Goal: Task Accomplishment & Management: Manage account settings

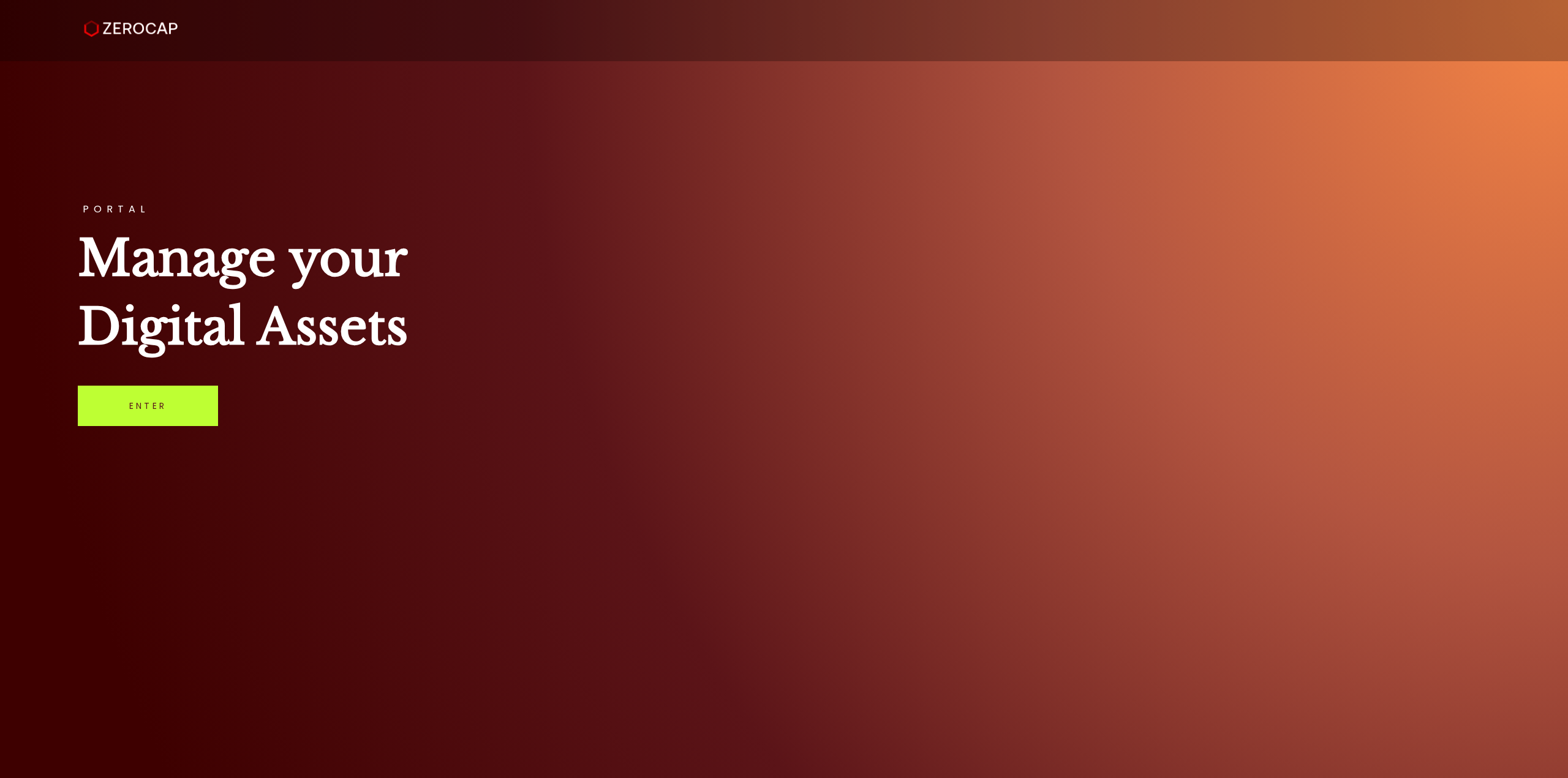
click at [146, 395] on link "Enter" at bounding box center [148, 406] width 140 height 40
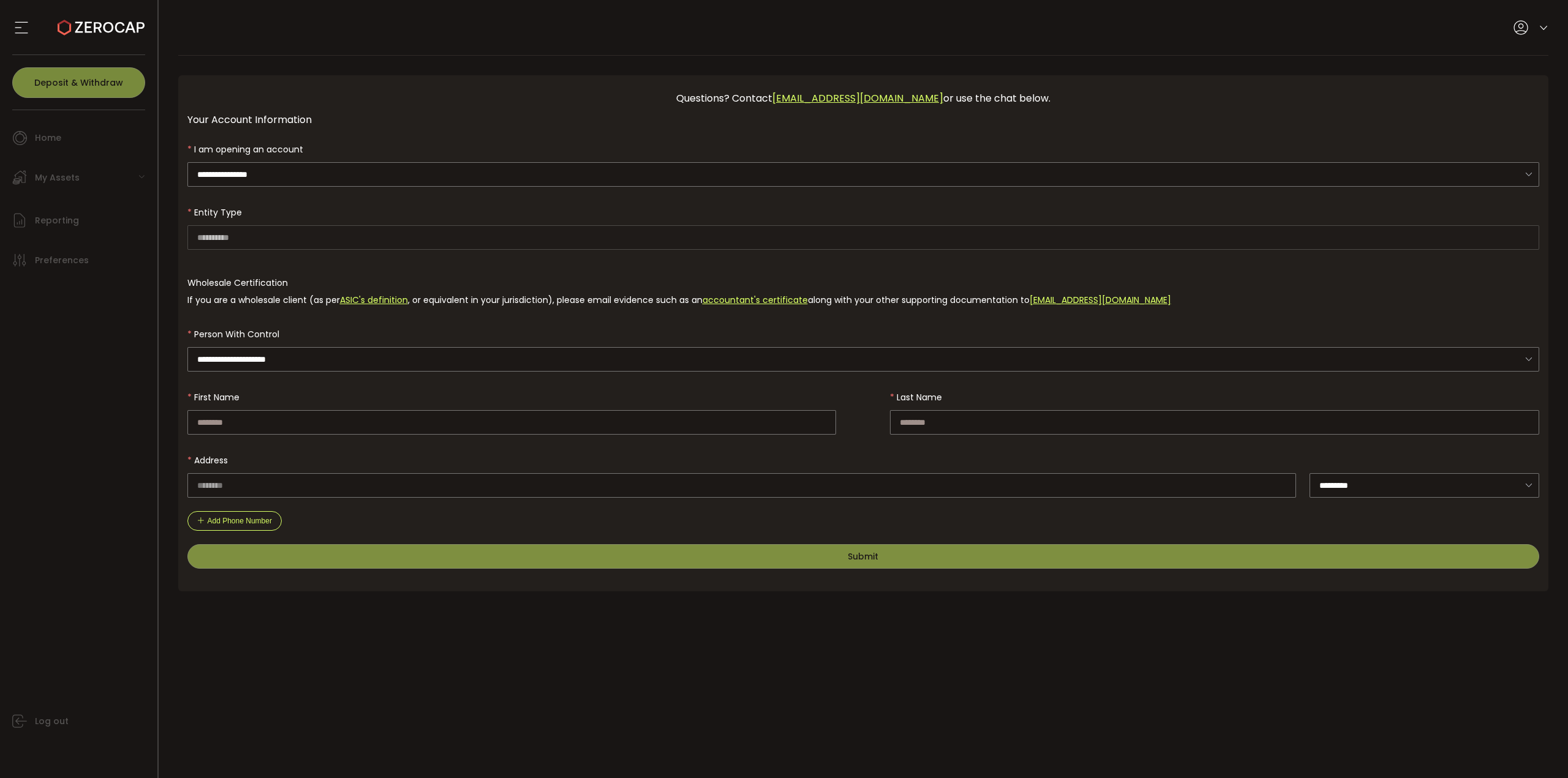
click at [70, 591] on div "Log out" at bounding box center [81, 524] width 151 height 491
